Goal: Transaction & Acquisition: Purchase product/service

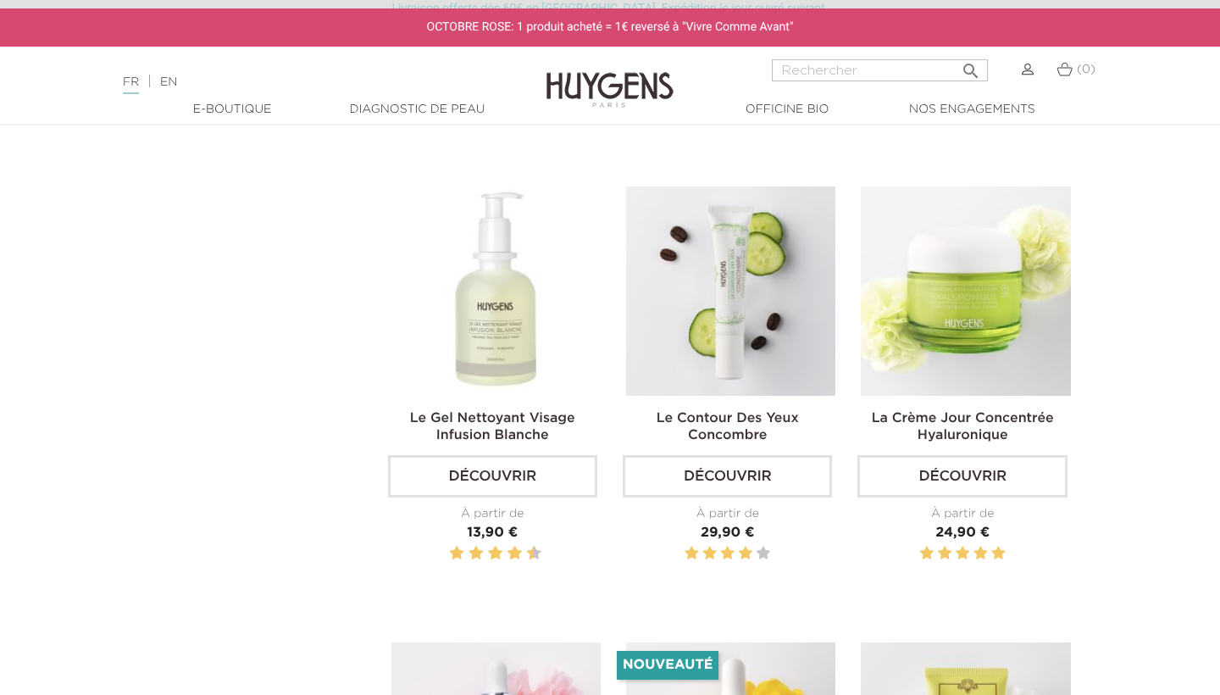
scroll to position [1384, 0]
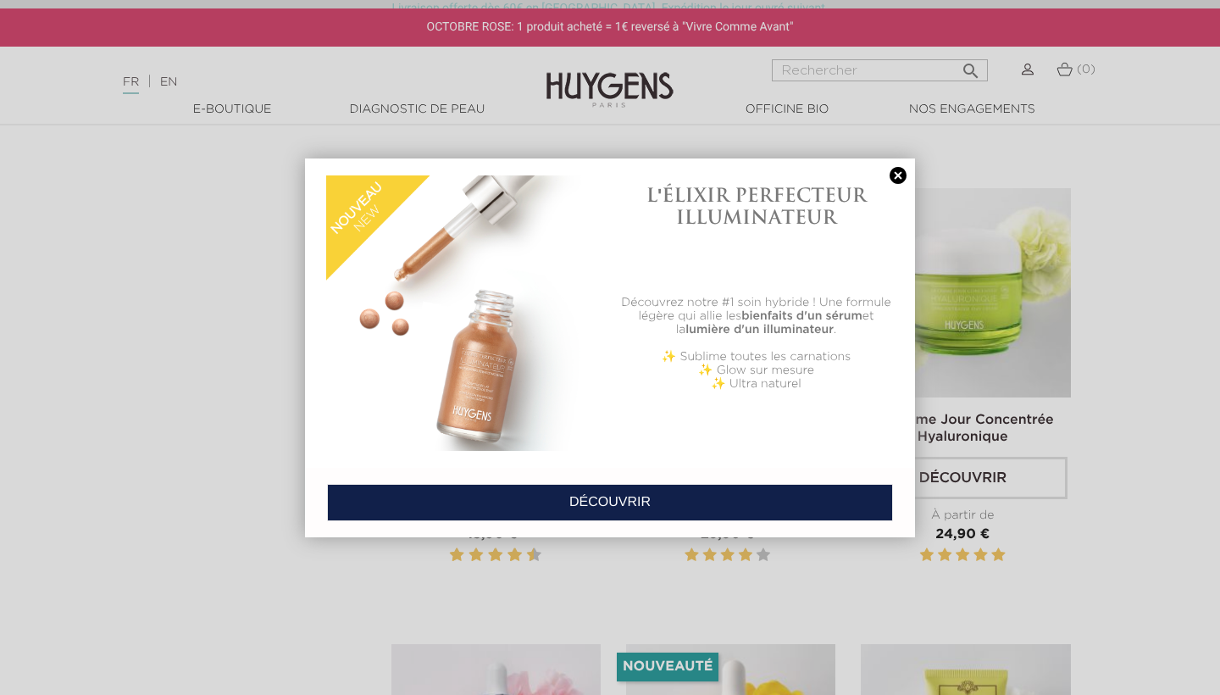
click at [892, 176] on link at bounding box center [898, 176] width 24 height 18
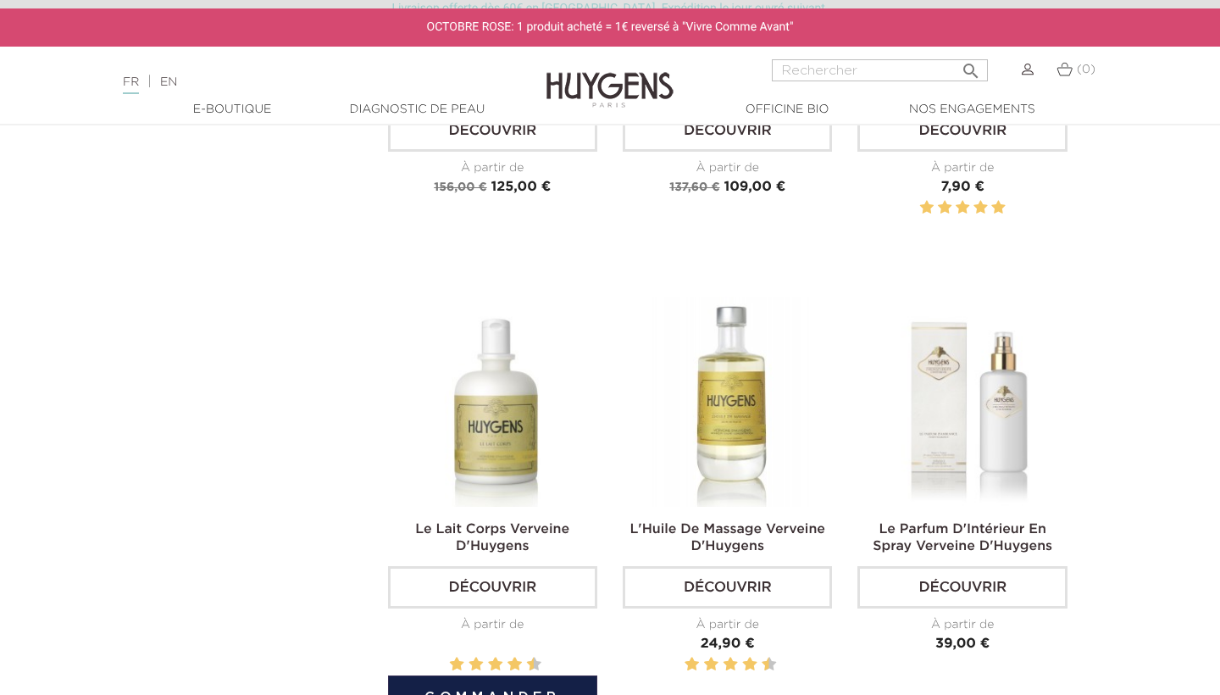
scroll to position [2656, 0]
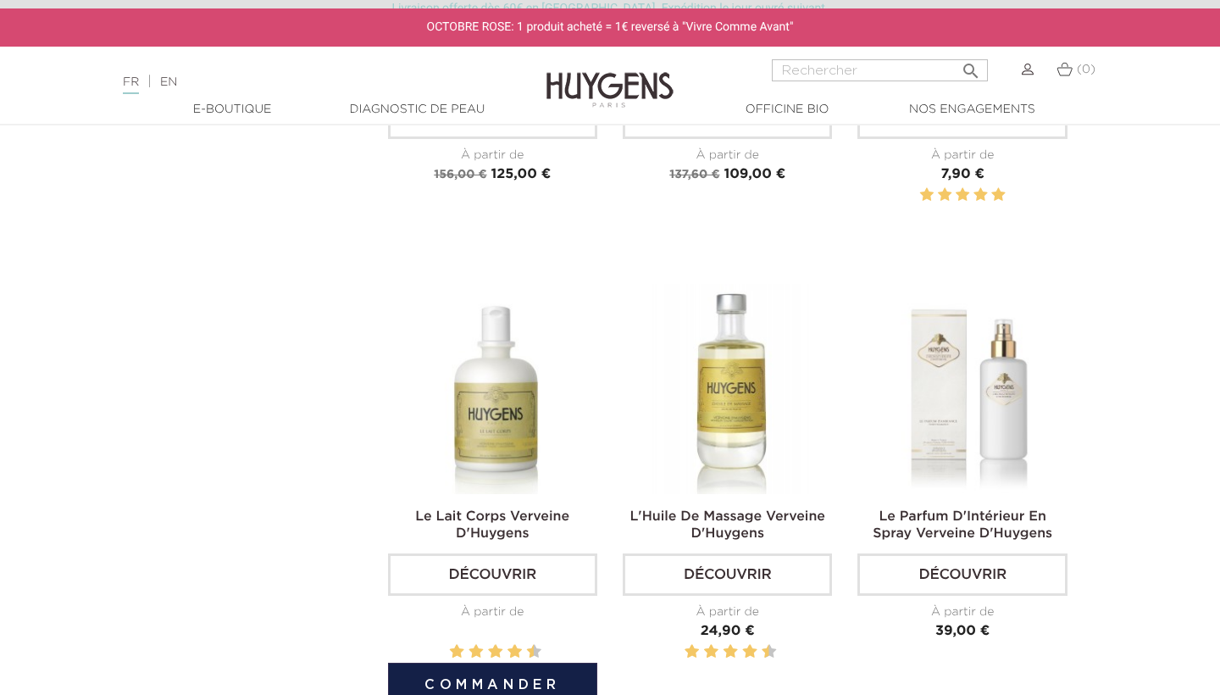
click at [496, 564] on link "Découvrir" at bounding box center [492, 574] width 209 height 42
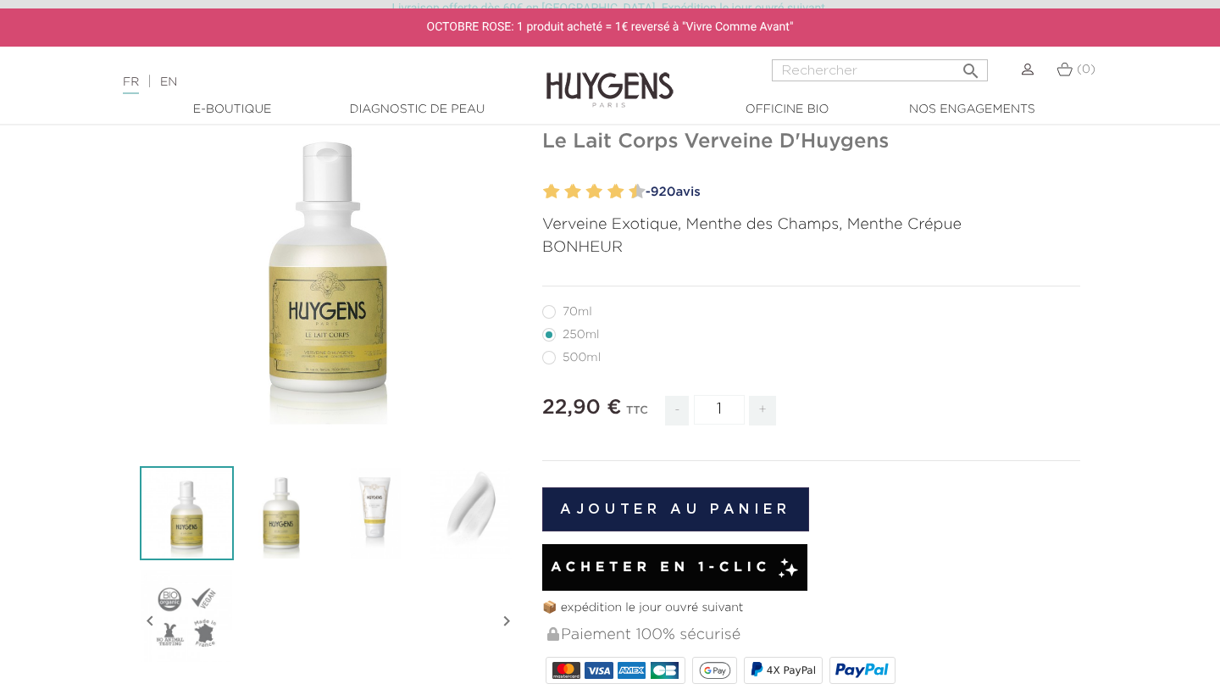
click at [549, 356] on label36"] "500ml" at bounding box center [581, 358] width 79 height 14
radio input "true"
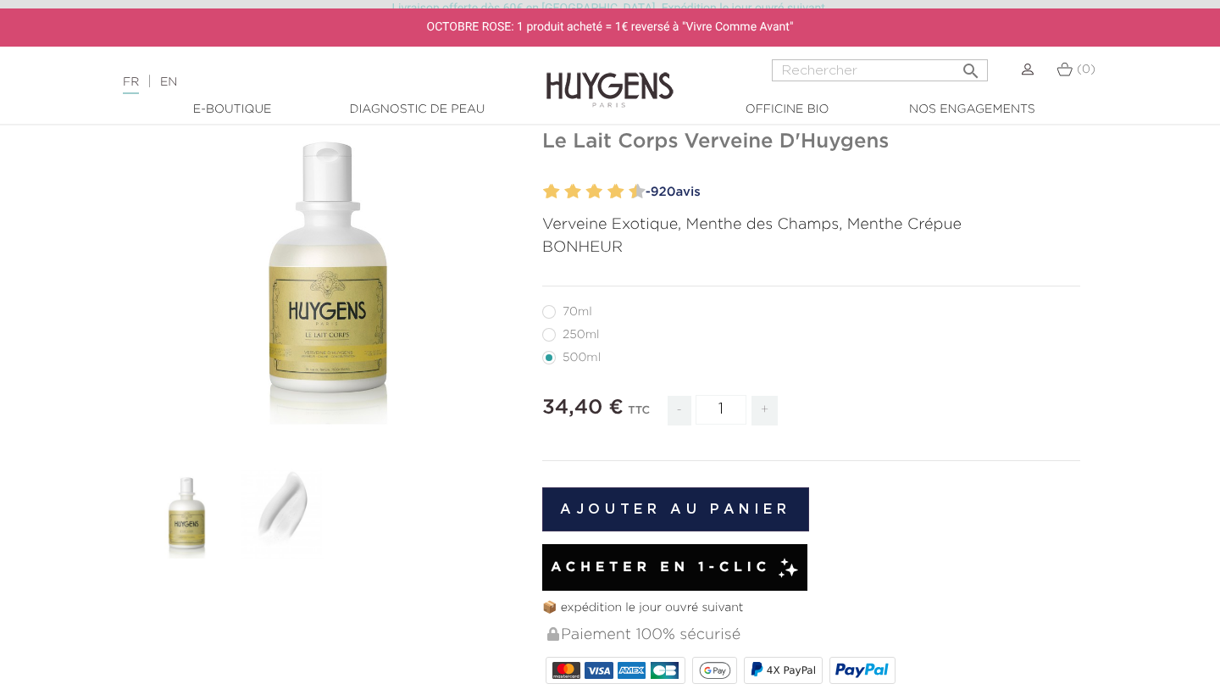
click at [325, 317] on div "" at bounding box center [328, 260] width 377 height 377
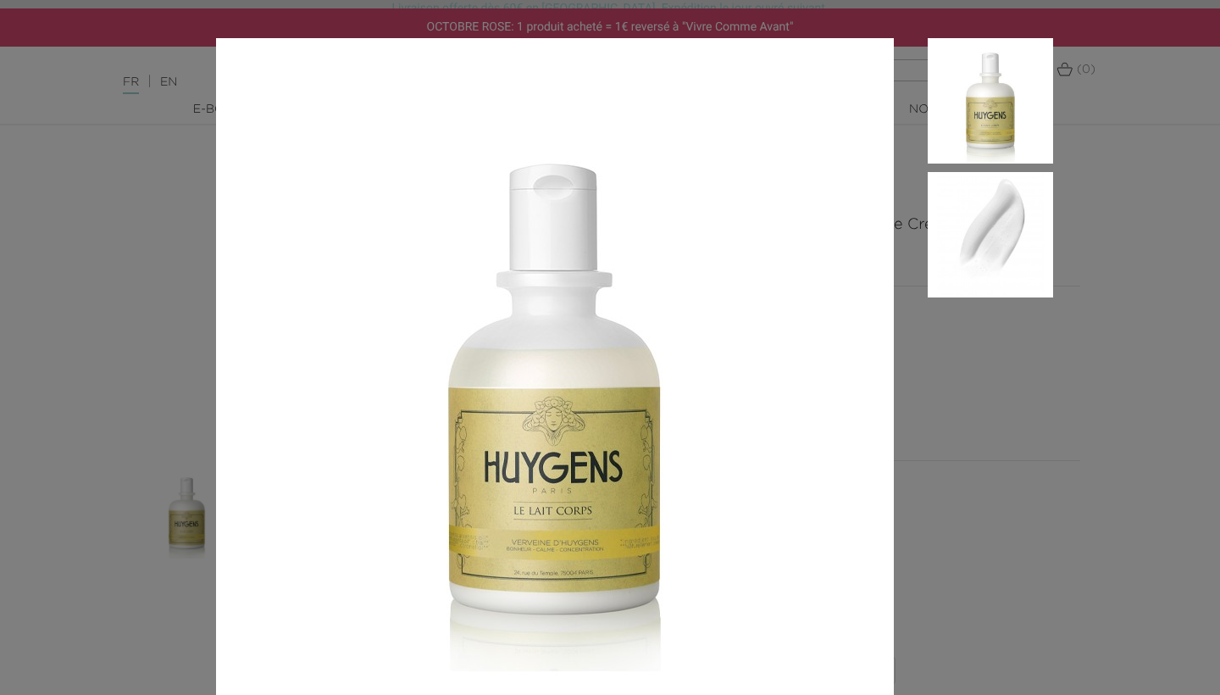
scroll to position [10, 0]
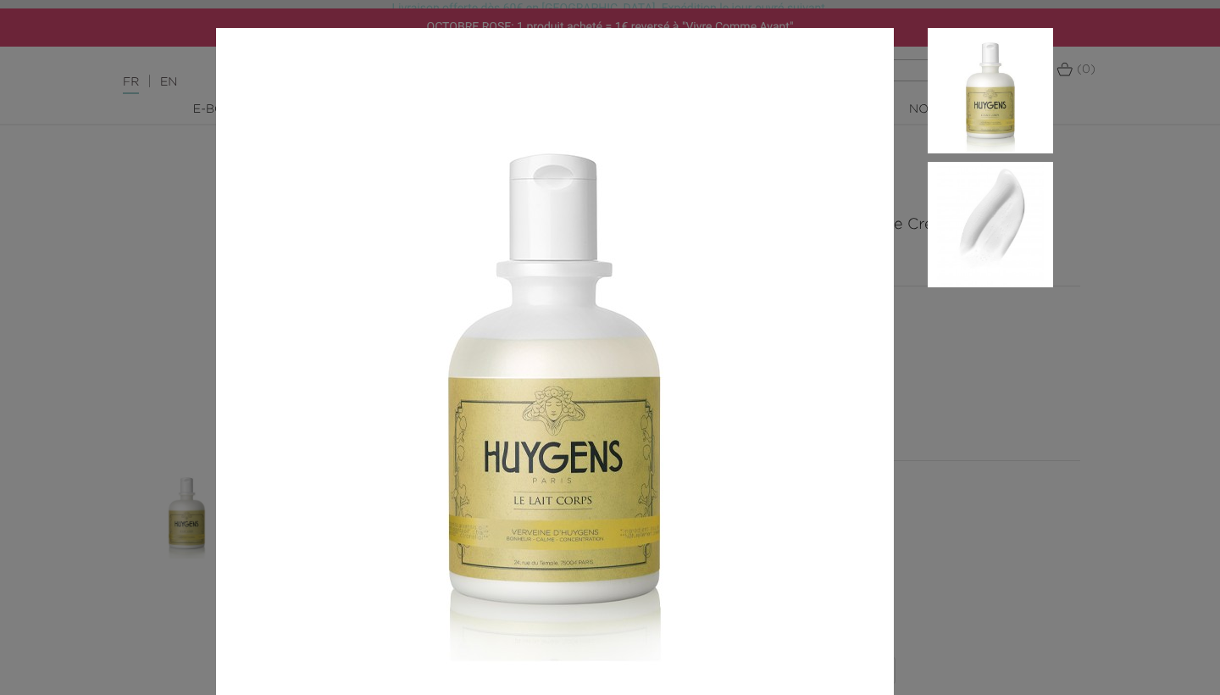
click at [963, 395] on aside at bounding box center [973, 396] width 159 height 736
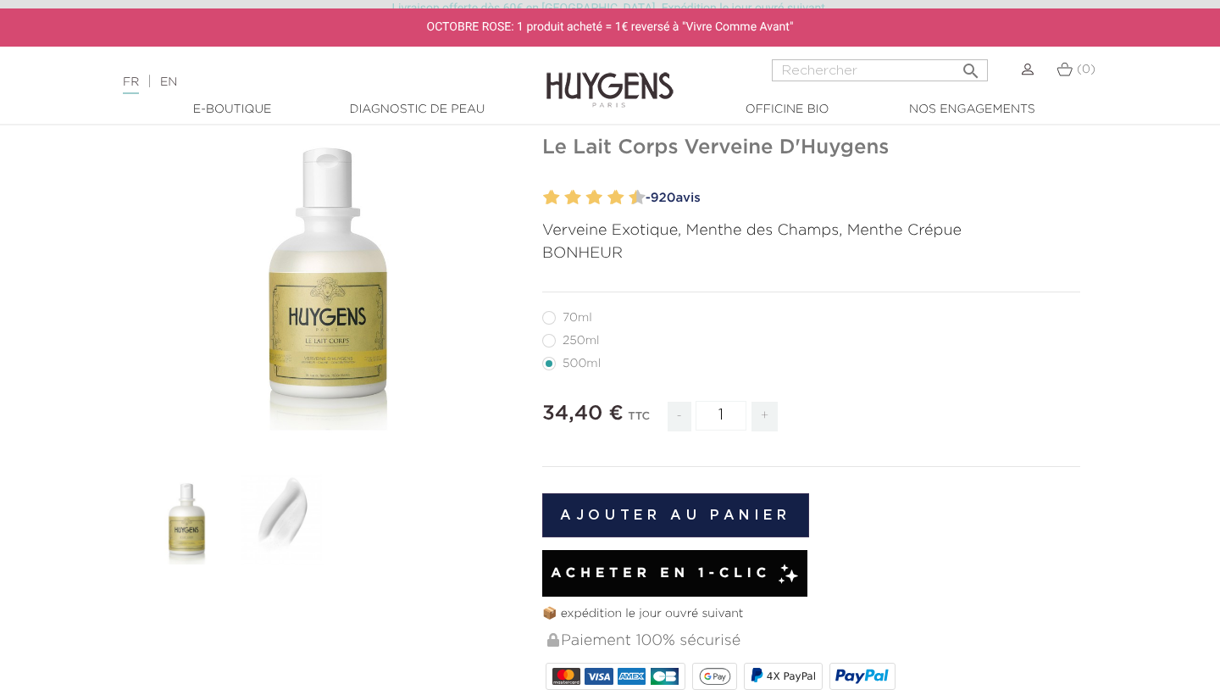
scroll to position [114, 0]
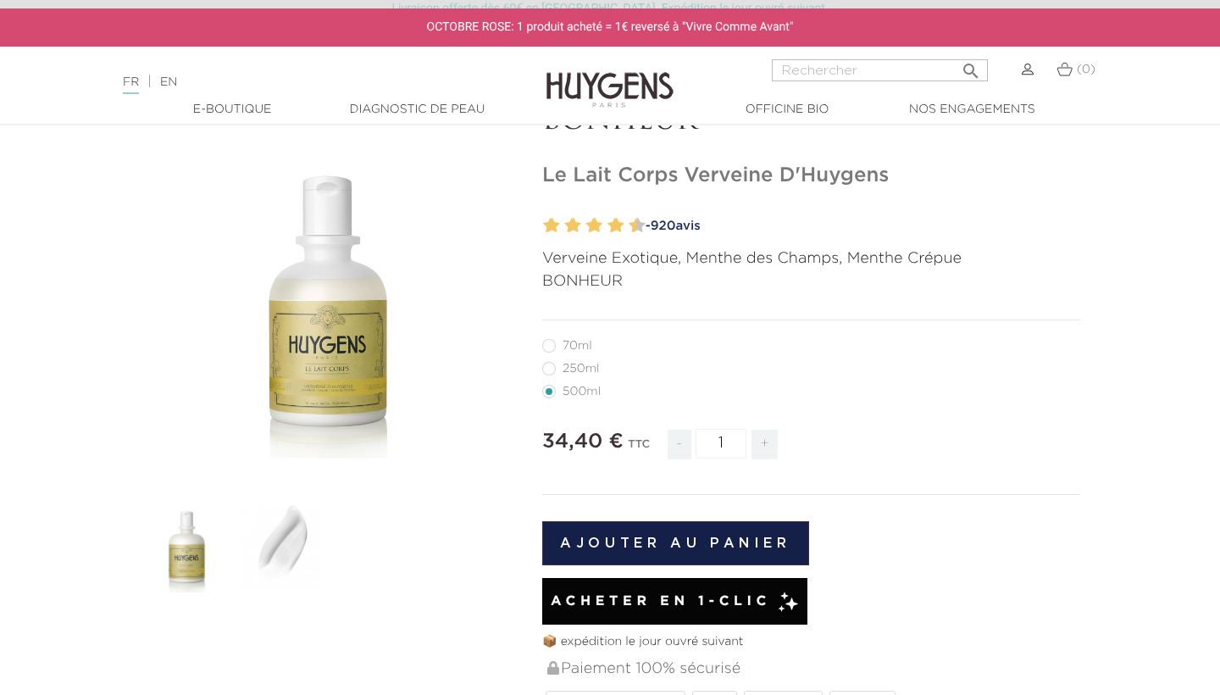
click at [674, 222] on span "920" at bounding box center [663, 225] width 25 height 13
radio input "true"
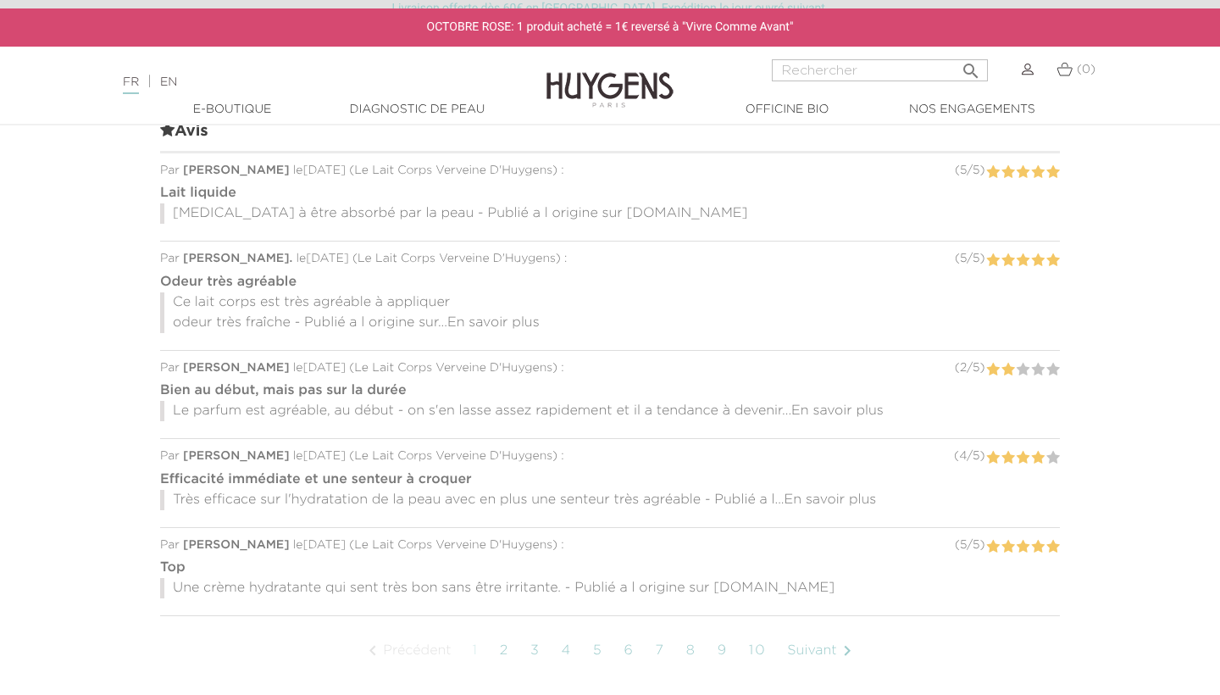
scroll to position [1437, 0]
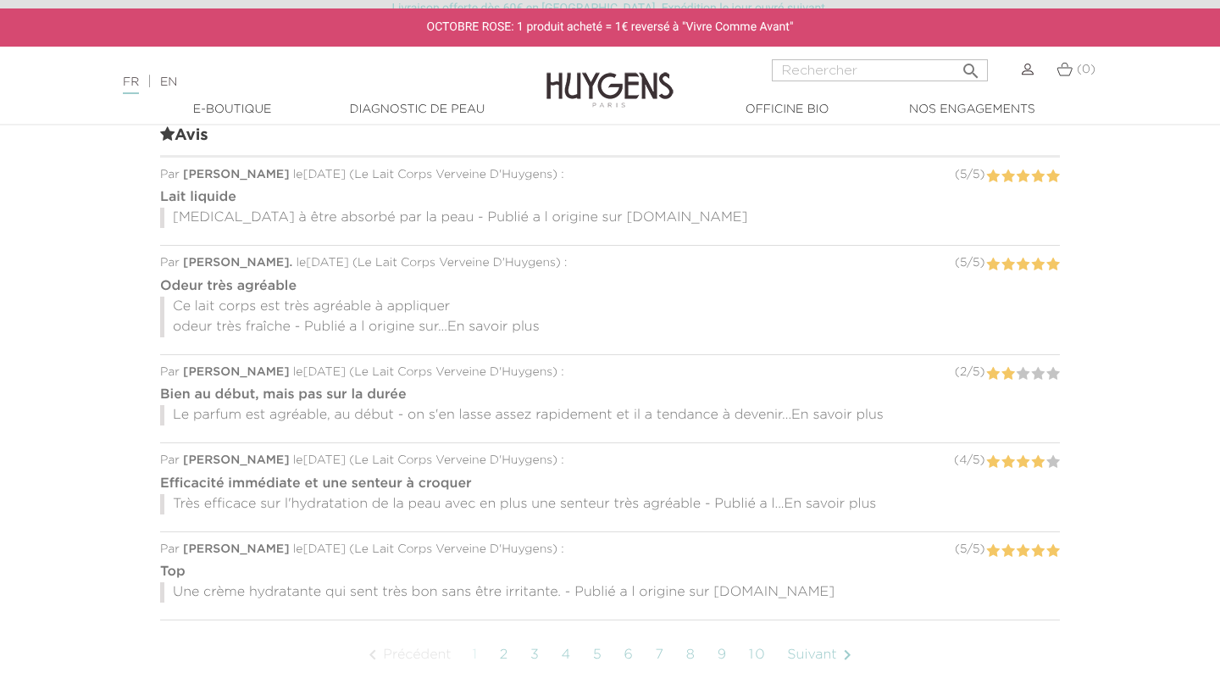
click at [816, 408] on span "En savoir plus" at bounding box center [837, 415] width 92 height 14
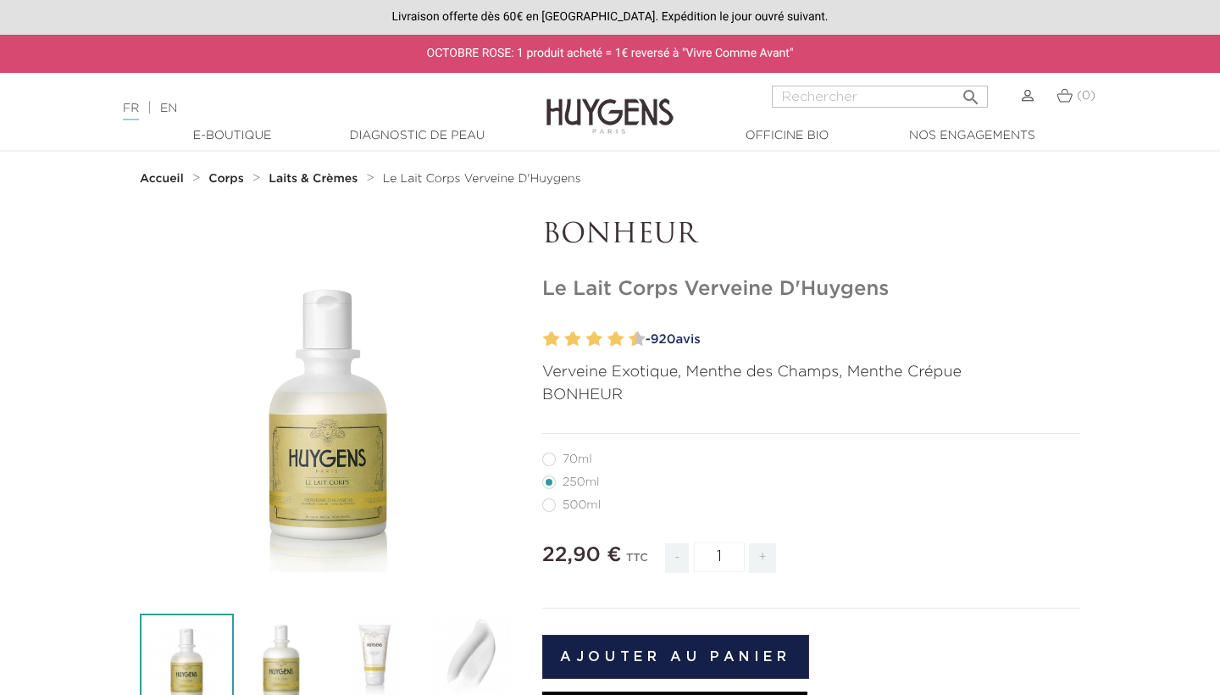
scroll to position [0, 0]
